Goal: Transaction & Acquisition: Purchase product/service

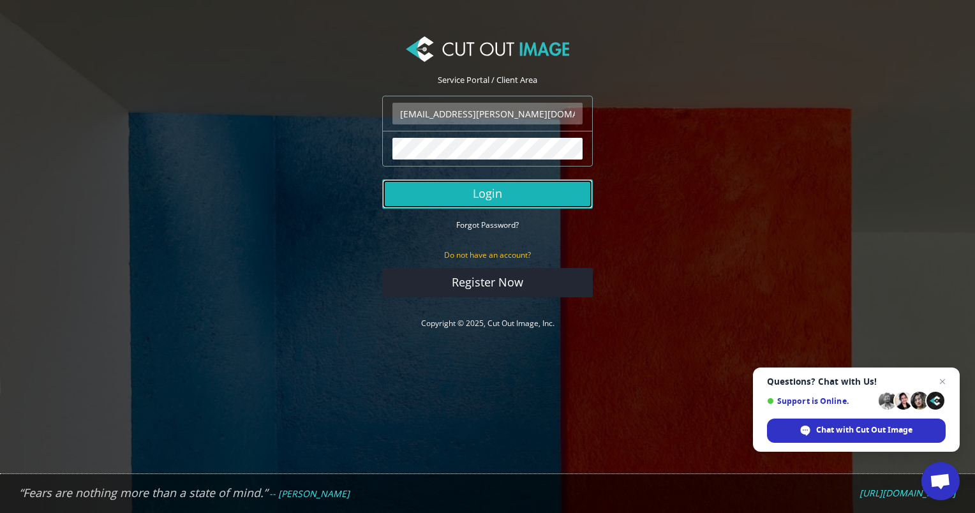
click at [465, 200] on button "Login" at bounding box center [487, 193] width 211 height 29
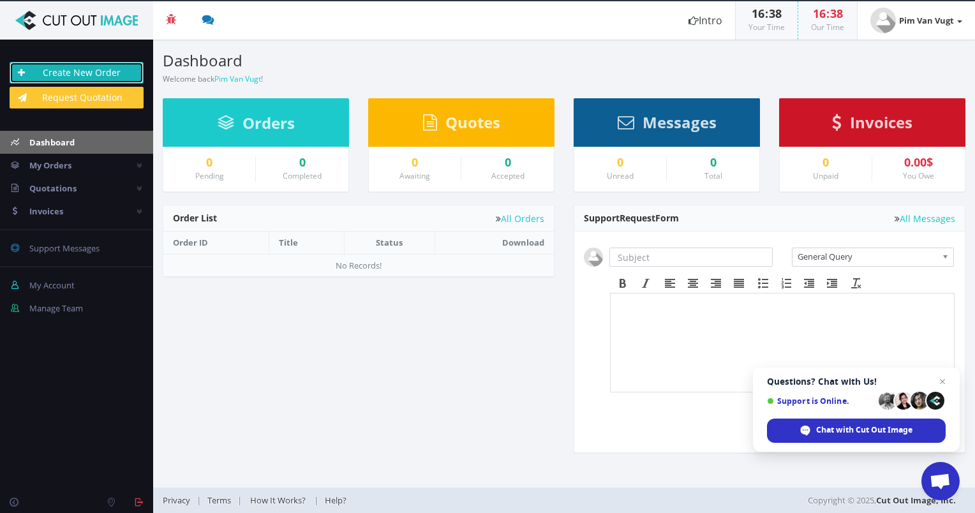
click at [77, 72] on link "Create New Order" at bounding box center [77, 73] width 134 height 22
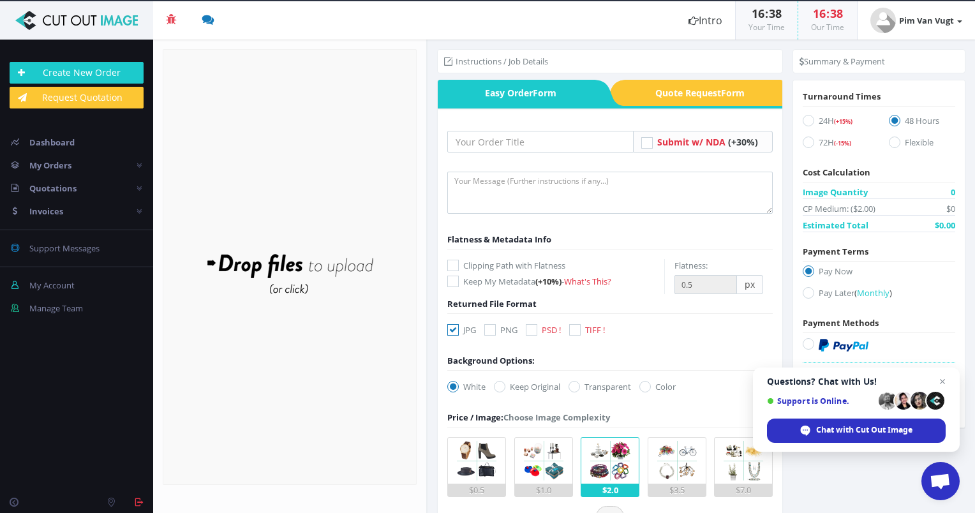
click at [451, 265] on icon at bounding box center [453, 265] width 11 height 11
click at [451, 265] on input "Clipping Path with Flatness" at bounding box center [455, 266] width 8 height 8
checkbox input "true"
click at [497, 331] on label "PNG" at bounding box center [501, 330] width 33 height 13
click at [496, 331] on input "PNG" at bounding box center [492, 330] width 8 height 8
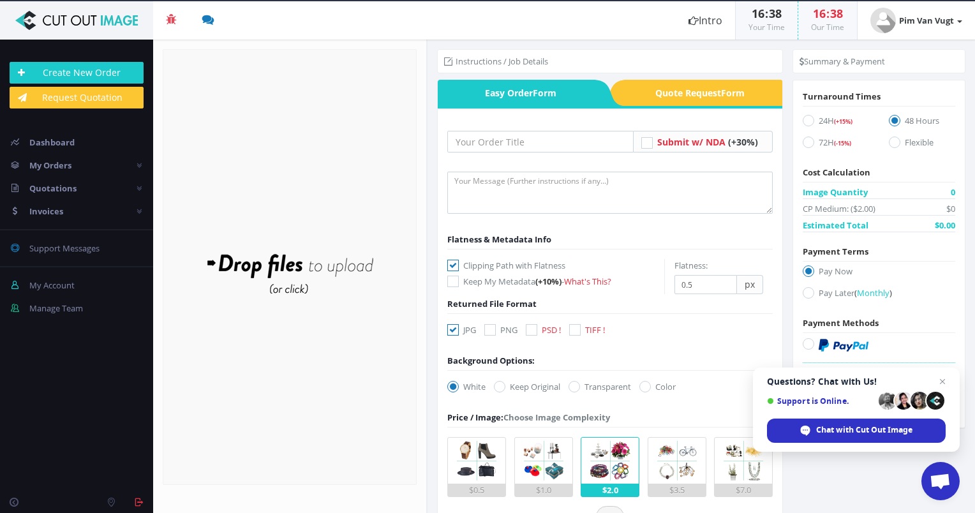
checkbox input "true"
click at [493, 452] on img at bounding box center [477, 461] width 46 height 46
click at [0, 0] on input "$0.5" at bounding box center [0, 0] width 0 height 0
click at [942, 382] on span "Open chat" at bounding box center [943, 382] width 16 height 16
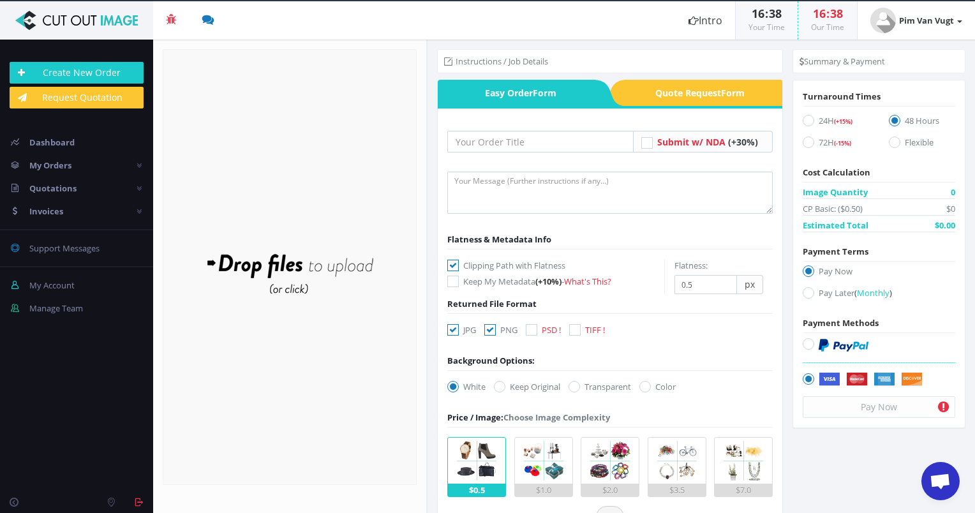
click at [827, 140] on label "72H (-15%)" at bounding box center [836, 144] width 66 height 17
click at [815, 140] on input "72H (-15%)" at bounding box center [810, 143] width 8 height 8
radio input "true"
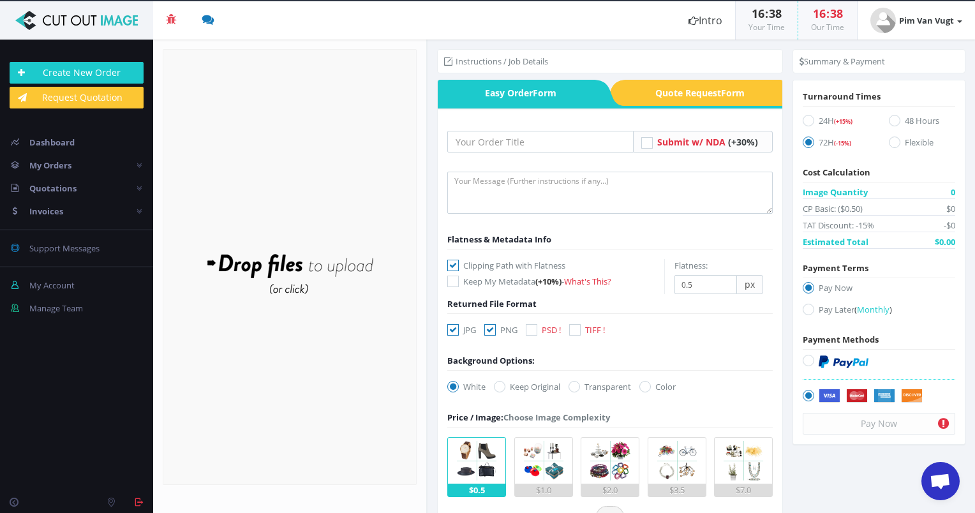
click at [809, 310] on icon at bounding box center [808, 309] width 11 height 11
click at [809, 310] on input "Pay Later ( Monthly )" at bounding box center [810, 310] width 8 height 8
radio input "true"
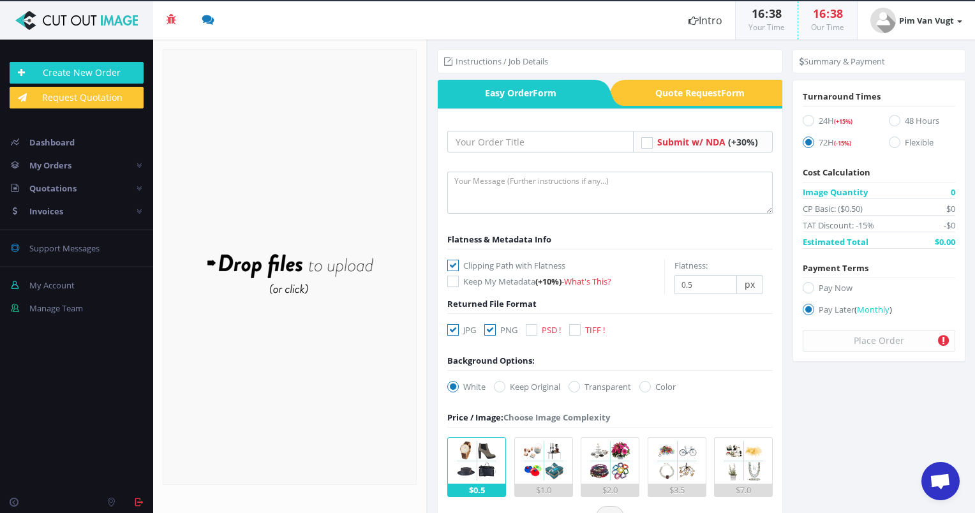
click at [292, 264] on div "Drop files here to upload" at bounding box center [289, 267] width 273 height 79
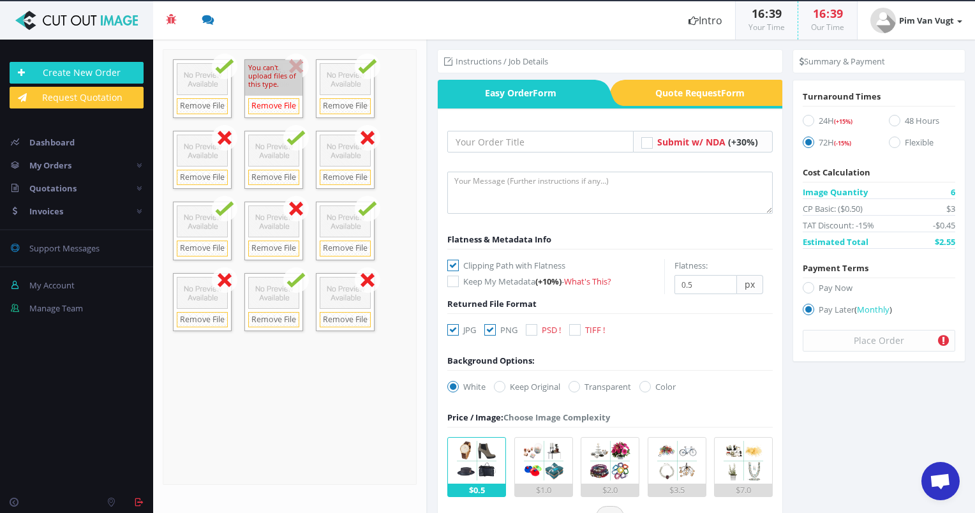
click at [275, 102] on link "Remove File" at bounding box center [273, 106] width 51 height 16
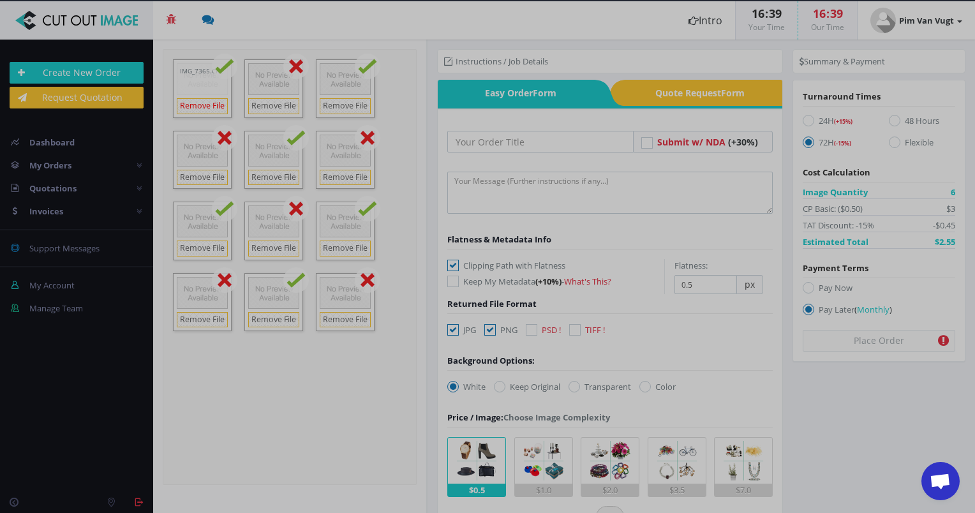
click at [218, 109] on div at bounding box center [487, 256] width 975 height 513
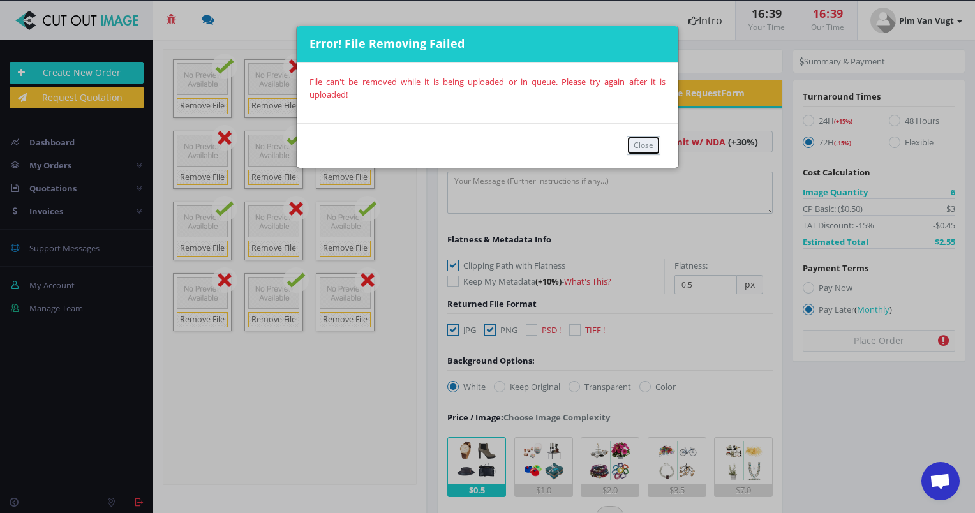
click at [637, 149] on button "Close" at bounding box center [644, 145] width 34 height 19
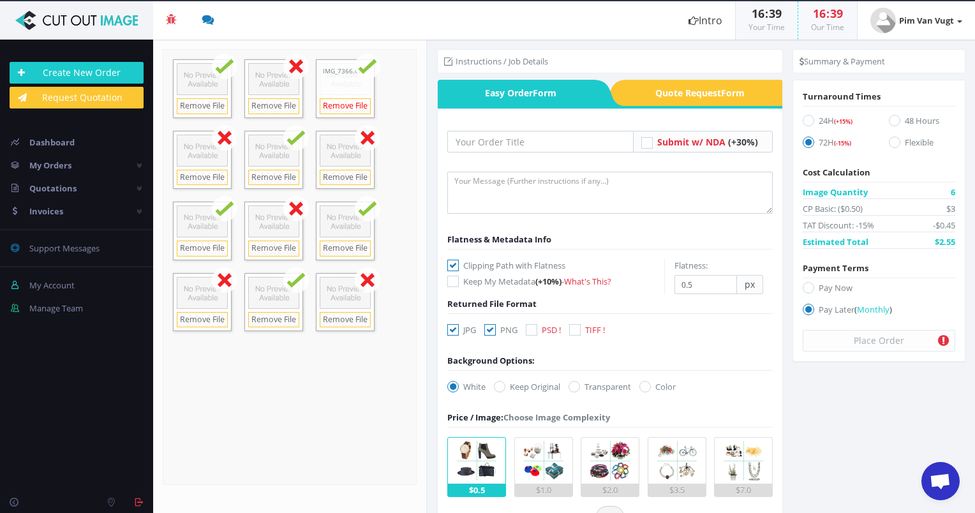
click at [343, 110] on link "Remove File" at bounding box center [345, 106] width 51 height 16
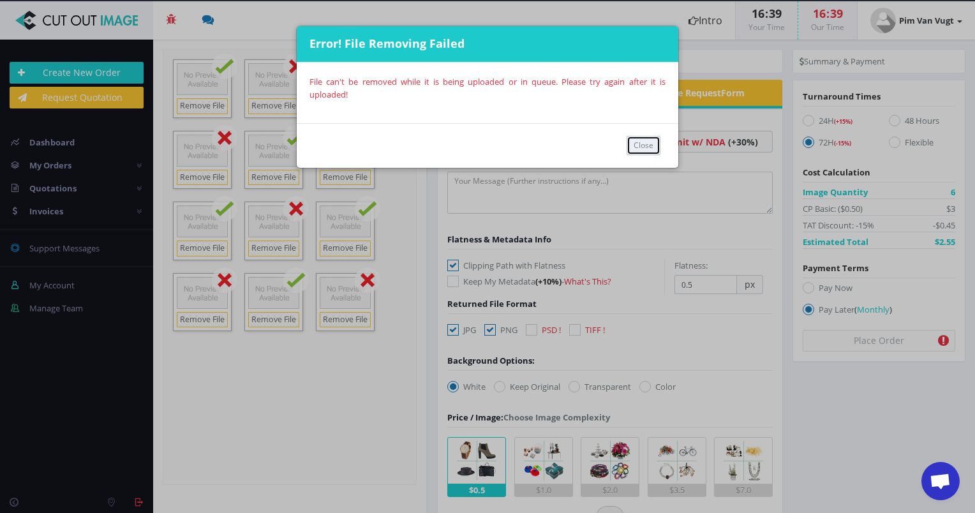
drag, startPoint x: 638, startPoint y: 143, endPoint x: 591, endPoint y: 143, distance: 47.9
click at [638, 143] on button "Close" at bounding box center [644, 145] width 34 height 19
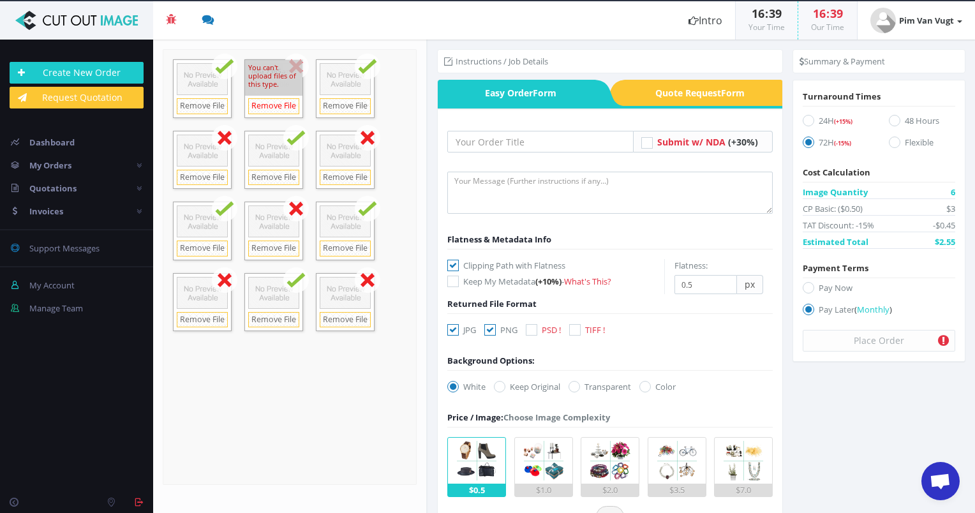
click at [273, 106] on link "Remove File" at bounding box center [273, 106] width 51 height 16
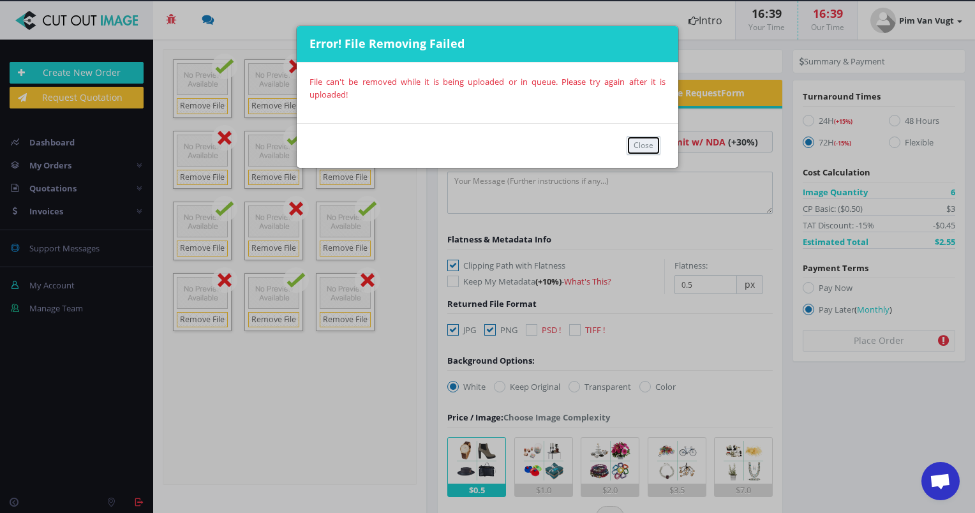
click at [632, 146] on button "Close" at bounding box center [644, 145] width 34 height 19
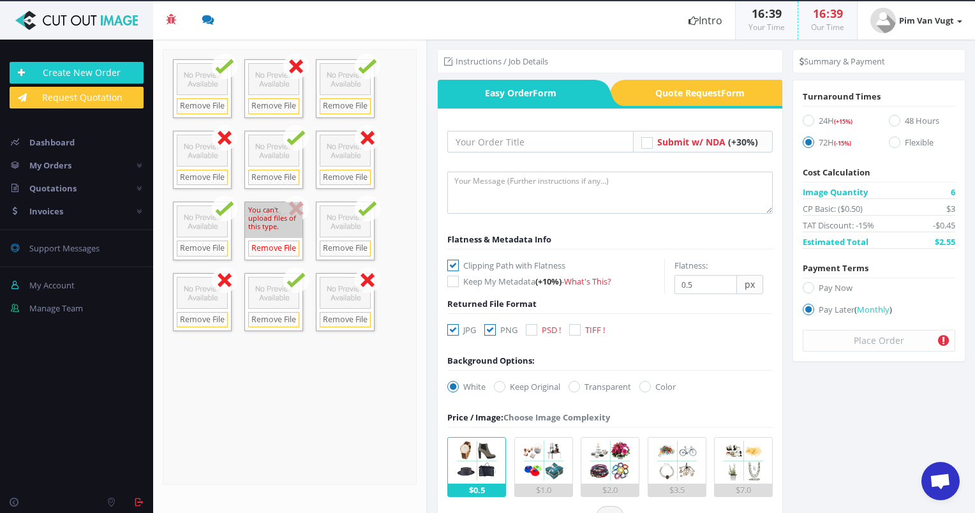
click at [279, 246] on link "Remove File" at bounding box center [273, 249] width 51 height 16
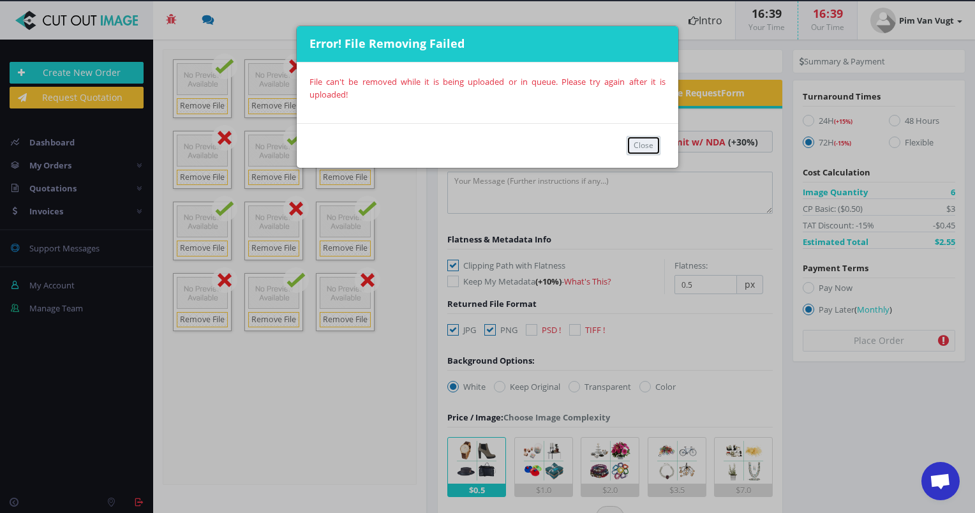
click at [641, 138] on button "Close" at bounding box center [644, 145] width 34 height 19
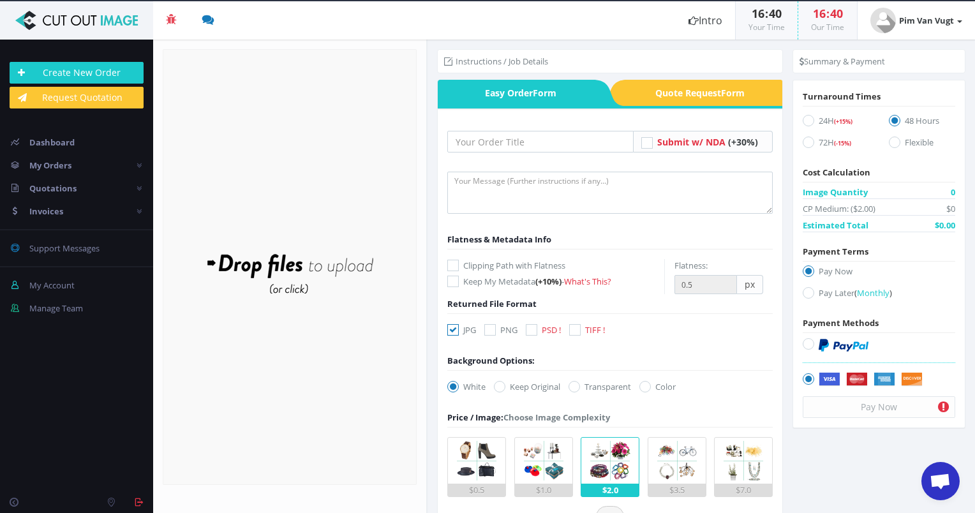
click at [804, 292] on icon at bounding box center [808, 292] width 11 height 11
click at [806, 292] on input "Pay Later ( Monthly )" at bounding box center [810, 293] width 8 height 8
radio input "true"
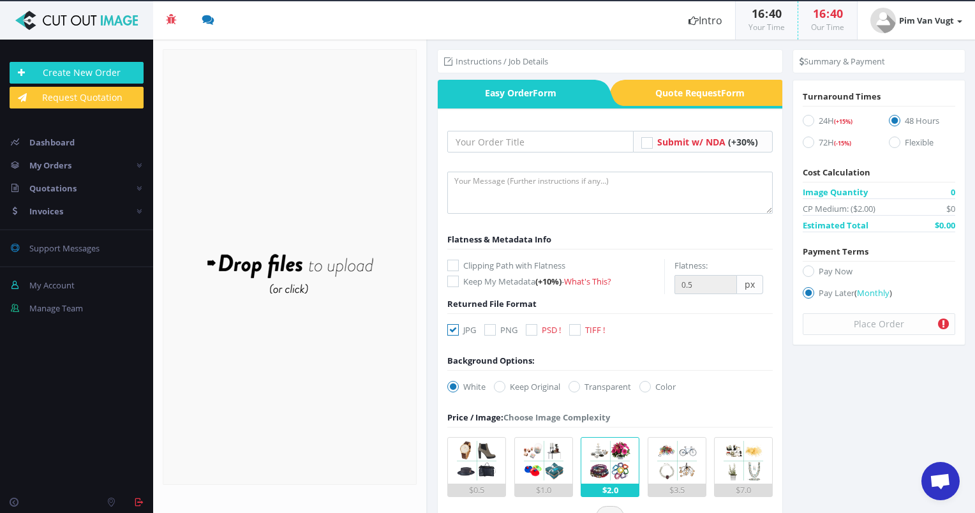
click at [806, 142] on icon at bounding box center [808, 142] width 11 height 11
click at [806, 142] on input "72H (-15%)" at bounding box center [810, 143] width 8 height 8
radio input "true"
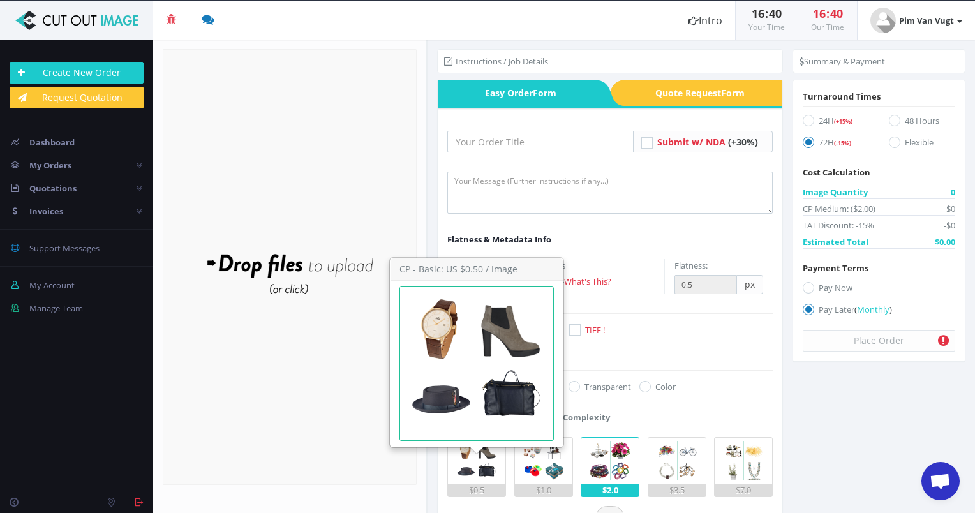
click at [473, 459] on img at bounding box center [477, 461] width 46 height 46
click at [0, 0] on input "$0.5" at bounding box center [0, 0] width 0 height 0
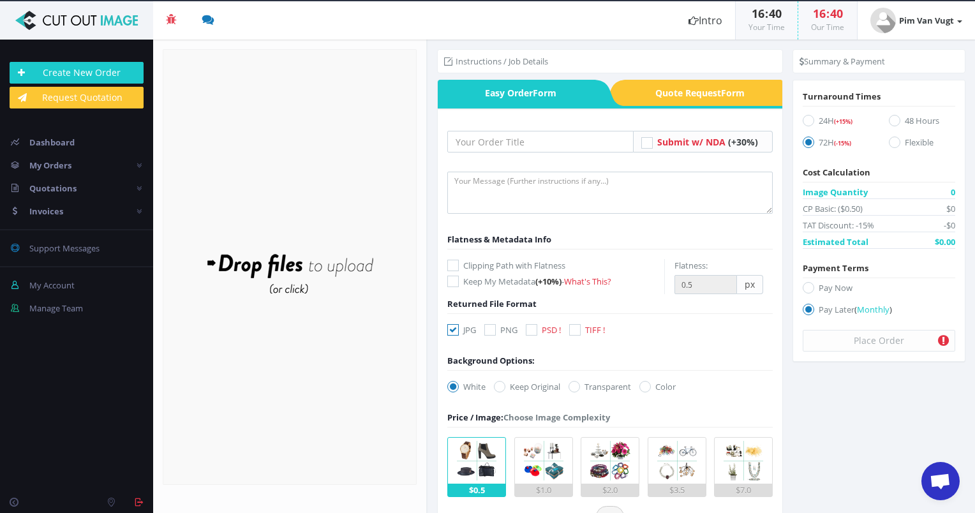
click at [493, 330] on icon at bounding box center [490, 329] width 11 height 11
click at [493, 330] on input "PNG" at bounding box center [492, 330] width 8 height 8
checkbox input "true"
click at [452, 265] on icon at bounding box center [453, 265] width 11 height 11
click at [452, 265] on input "Clipping Path with Flatness" at bounding box center [455, 266] width 8 height 8
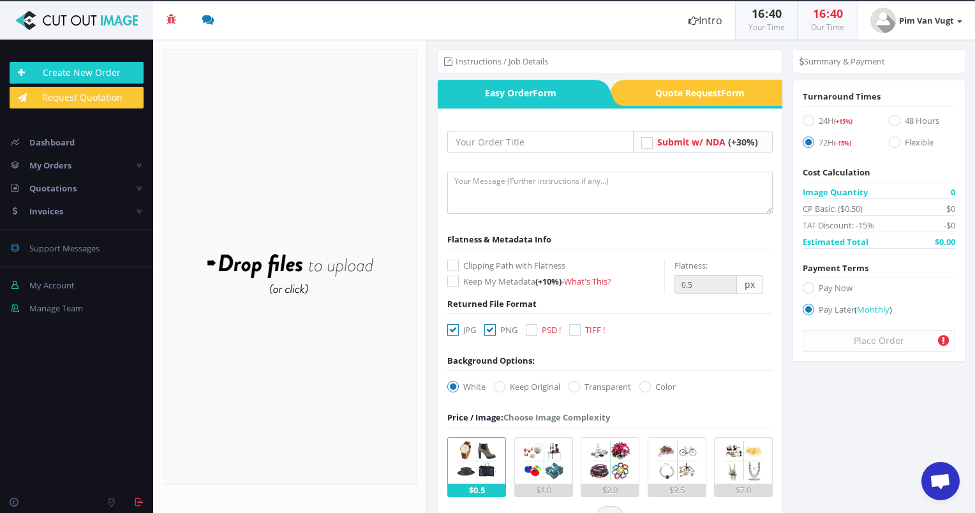
checkbox input "true"
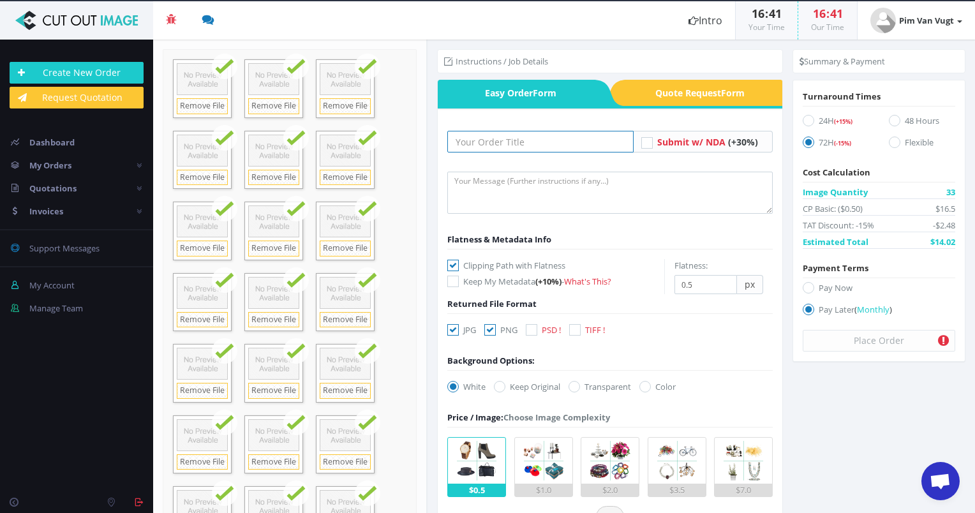
click at [515, 137] on input "text" at bounding box center [541, 142] width 186 height 22
click at [523, 140] on input "Photo Cut Outs" at bounding box center [541, 142] width 186 height 22
type input "Photo Cut Outs"
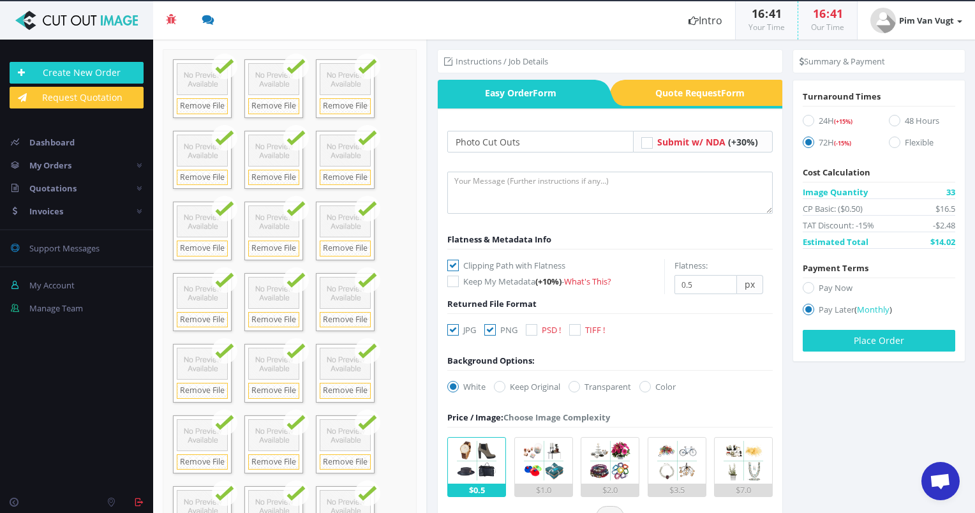
click at [565, 122] on div "Photo Cut Outs (+30%) -" at bounding box center [611, 507] width 326 height 778
drag, startPoint x: 538, startPoint y: 146, endPoint x: 447, endPoint y: 148, distance: 90.7
click at [448, 148] on input "Photo Cut Outs" at bounding box center [541, 142] width 186 height 22
click at [518, 144] on input "Photo Cut Outs" at bounding box center [541, 142] width 186 height 22
click at [872, 343] on button "Place Order" at bounding box center [879, 341] width 153 height 22
